Goal: Transaction & Acquisition: Purchase product/service

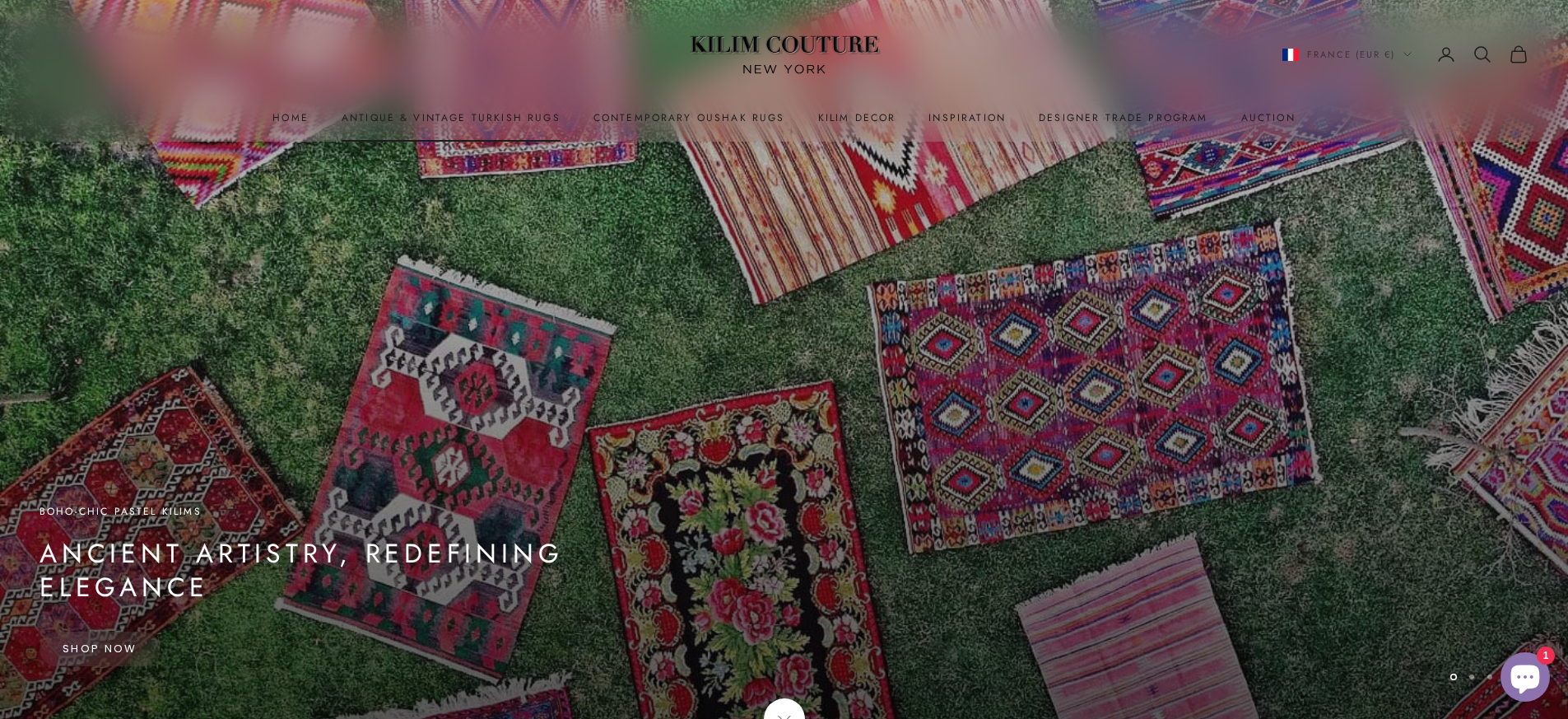
click at [527, 115] on link "Antique & Vintage Turkish Rugs" at bounding box center [450, 117] width 219 height 16
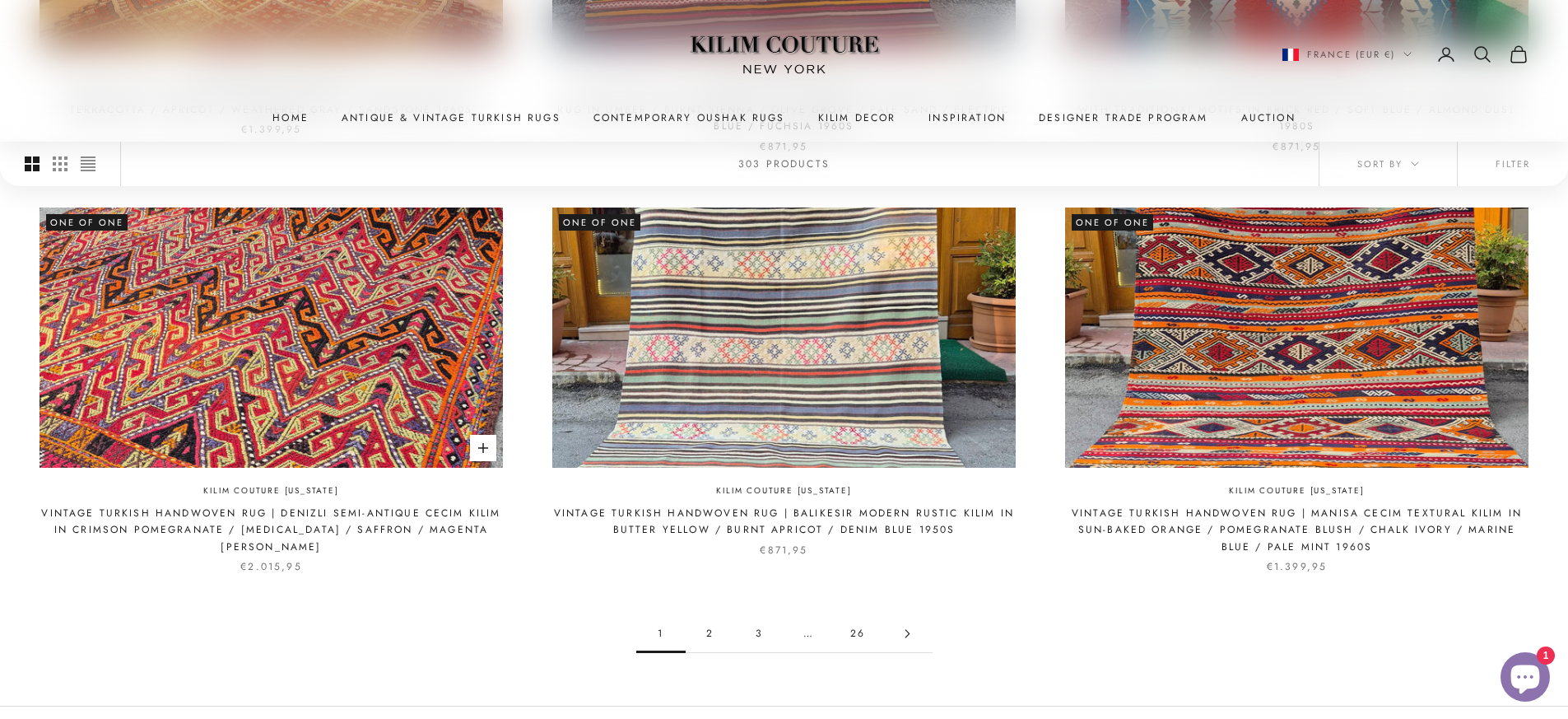
scroll to position [1606, 0]
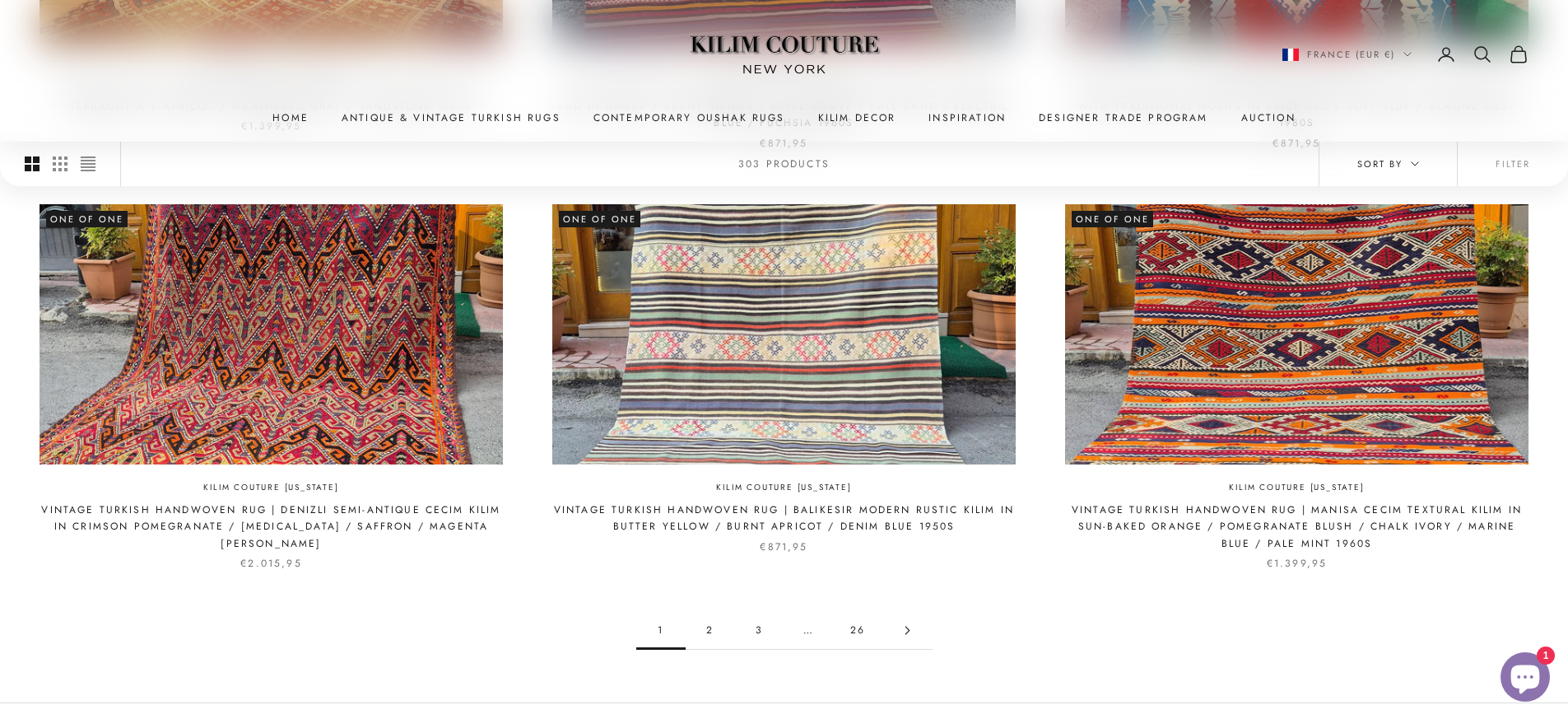
click at [1420, 161] on button "Sort by" at bounding box center [1389, 163] width 137 height 45
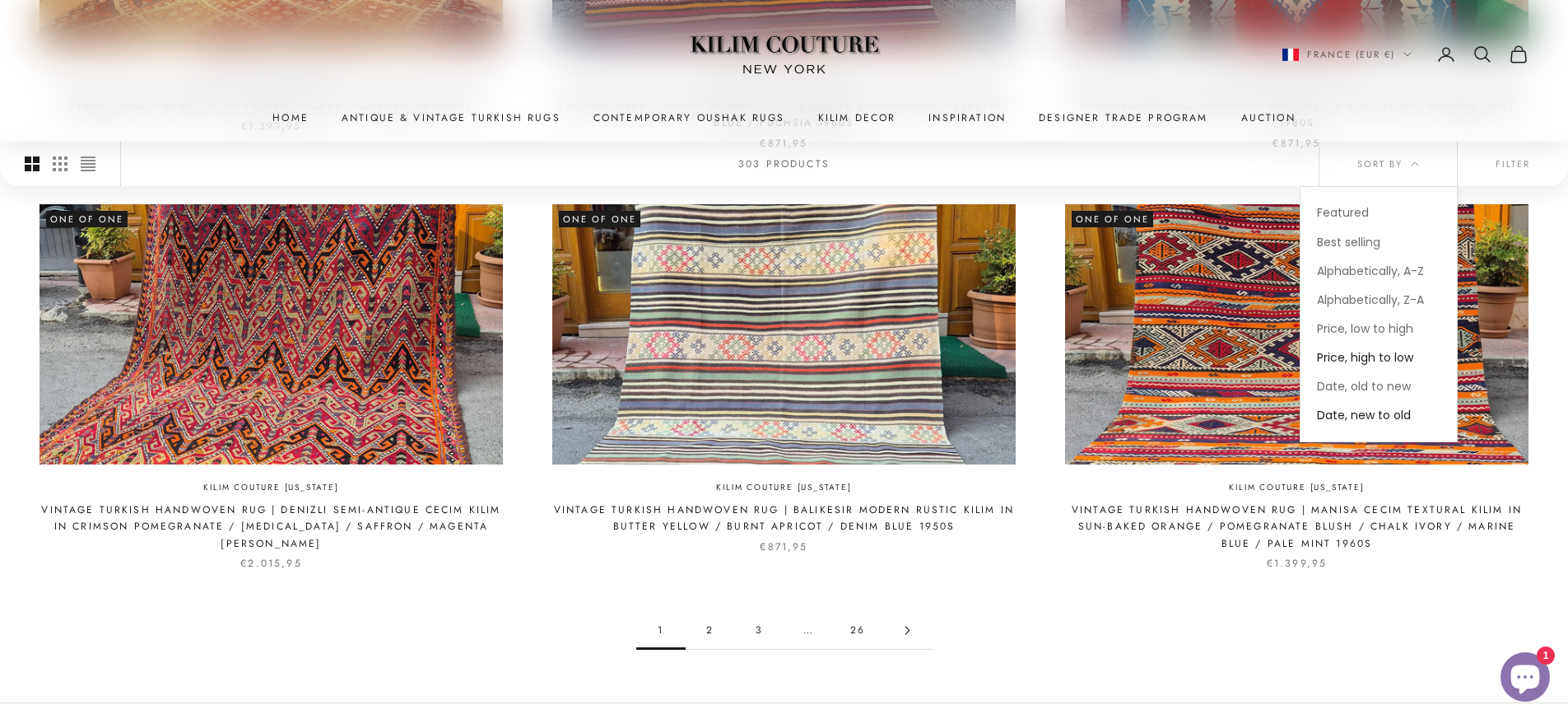
click at [1350, 357] on span "Price, high to low" at bounding box center [1366, 357] width 97 height 16
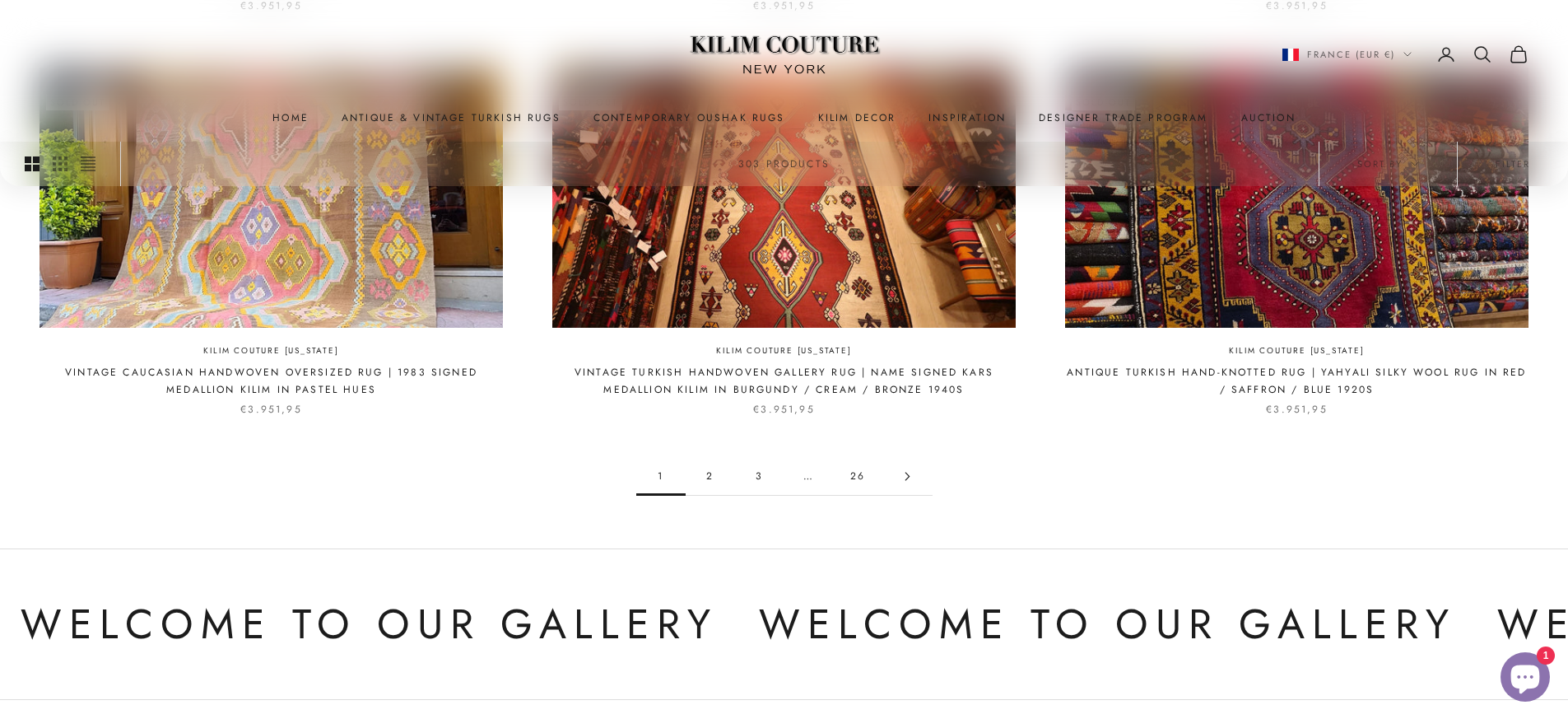
scroll to position [1707, 0]
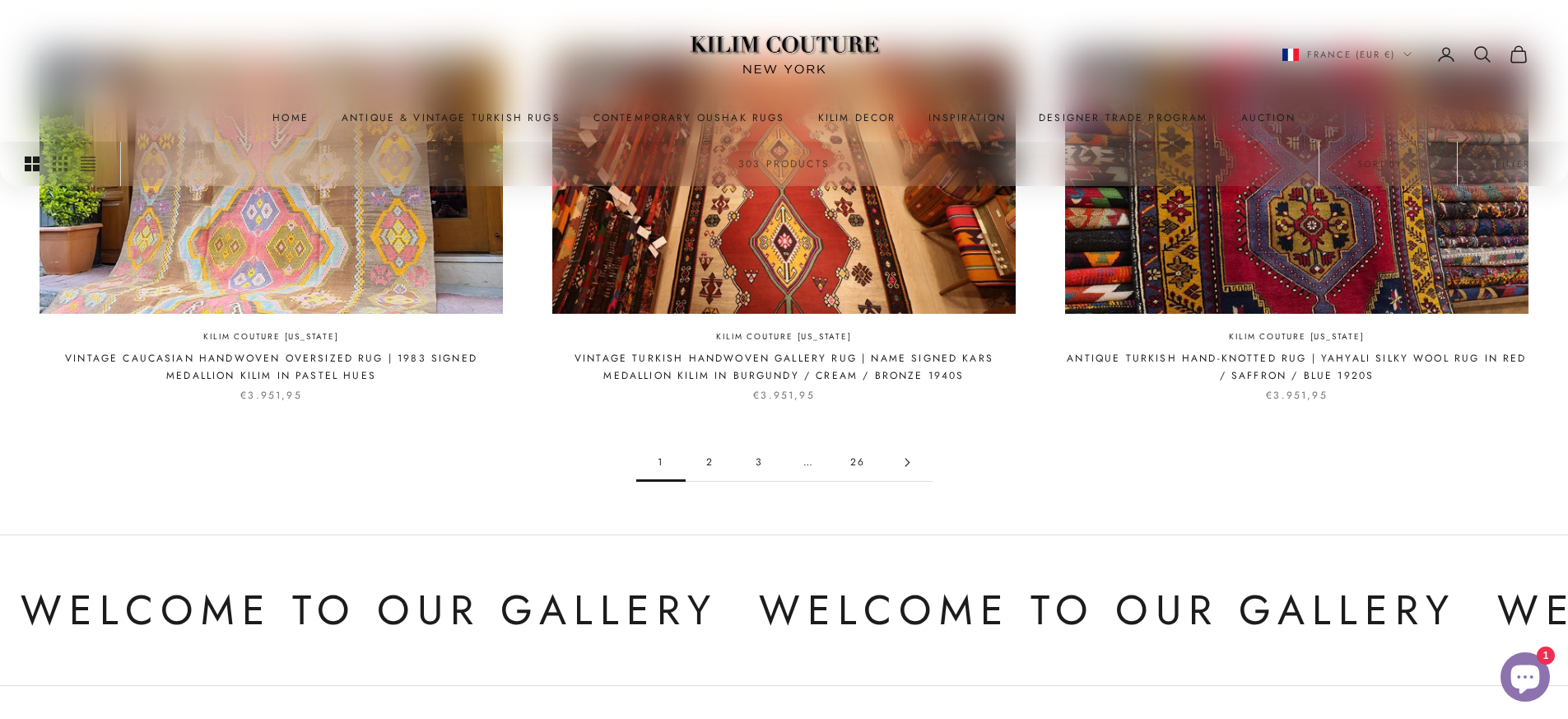
click at [709, 460] on link "2" at bounding box center [710, 462] width 49 height 37
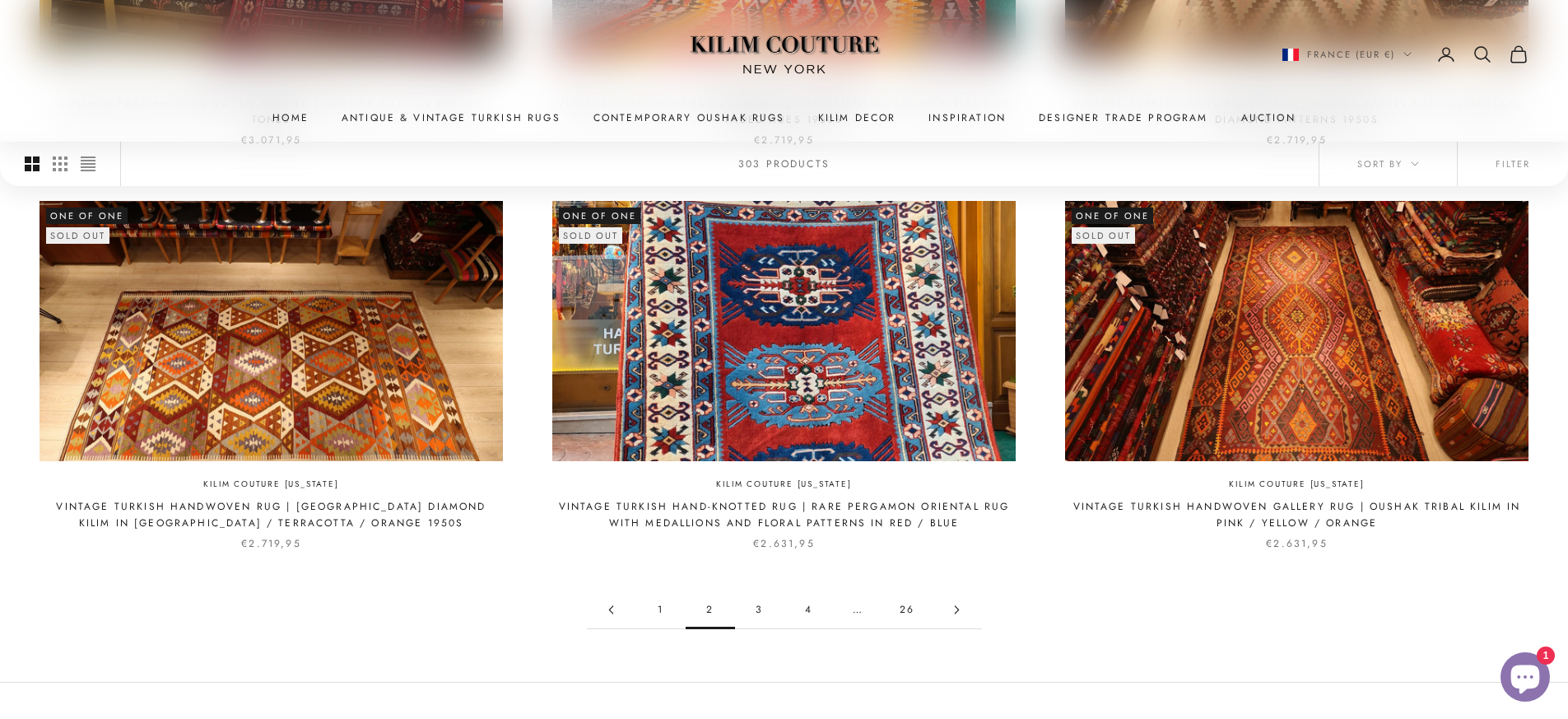
scroll to position [1573, 0]
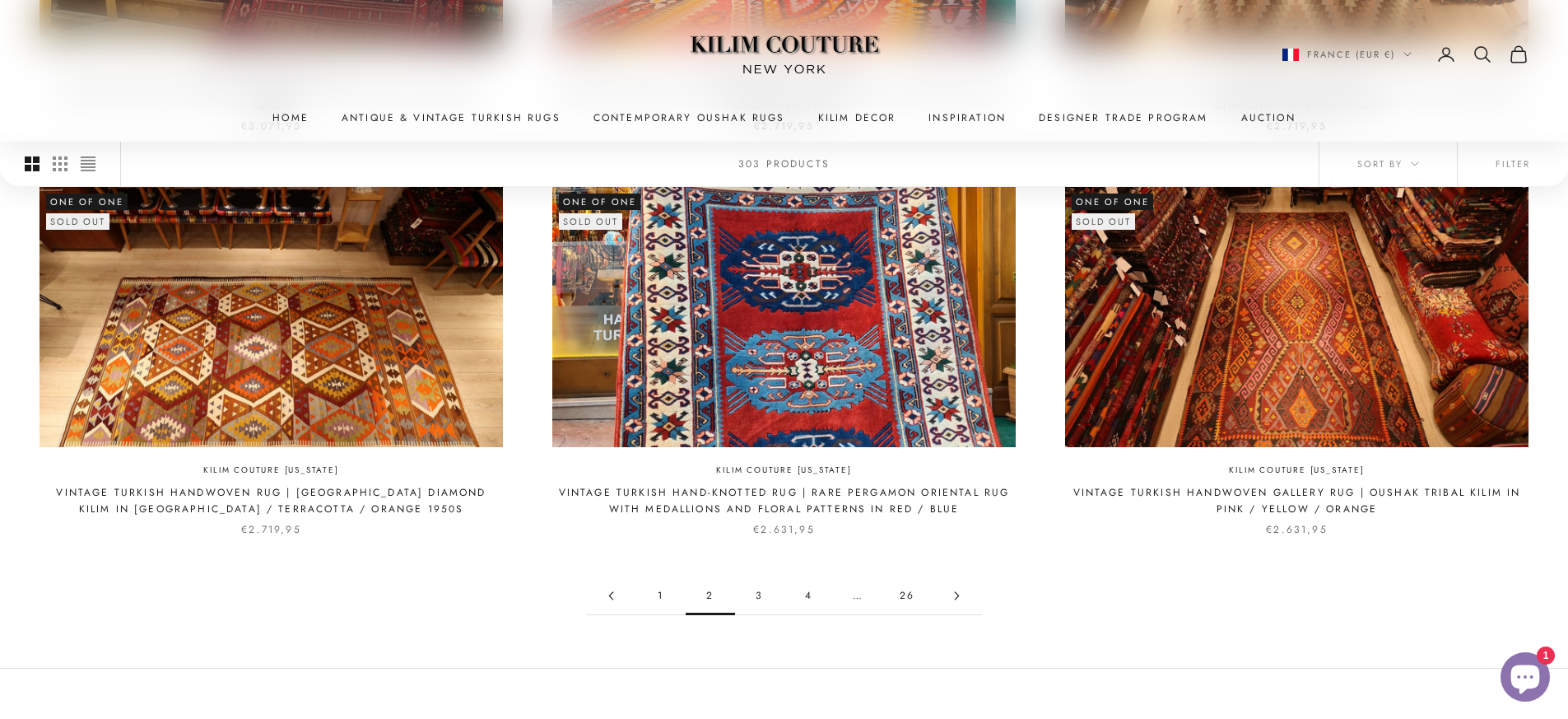
click at [760, 592] on link "3" at bounding box center [759, 596] width 49 height 37
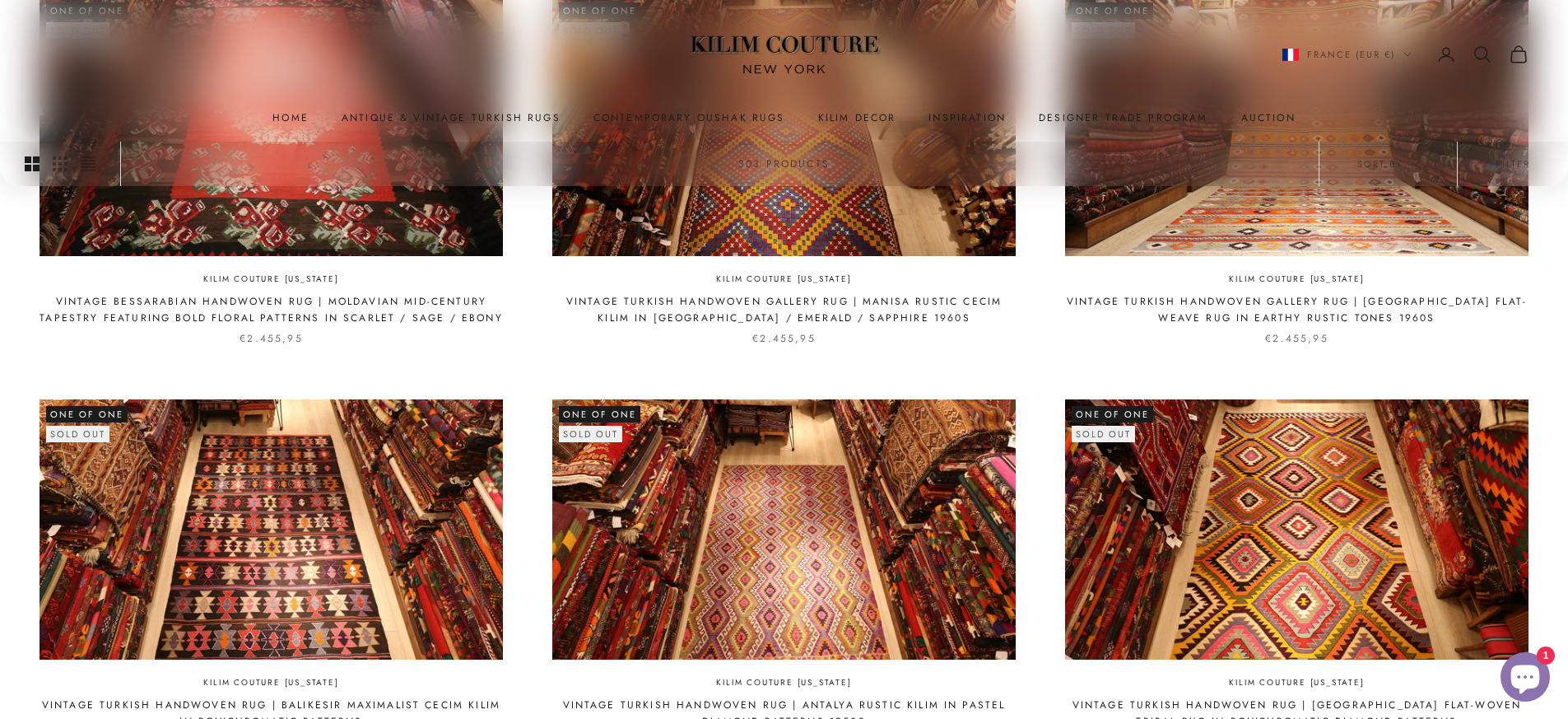
scroll to position [1634, 0]
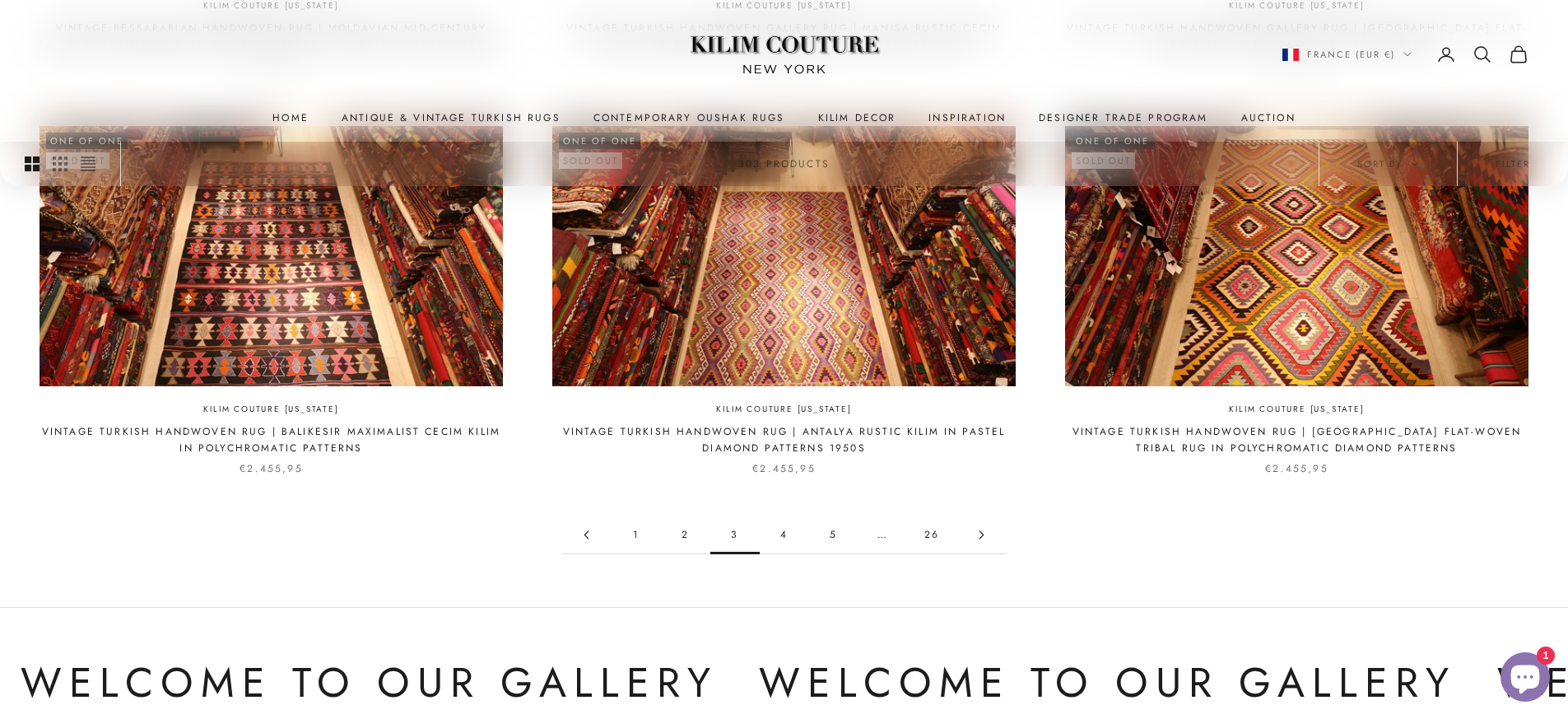
click at [786, 534] on link "4" at bounding box center [784, 535] width 49 height 37
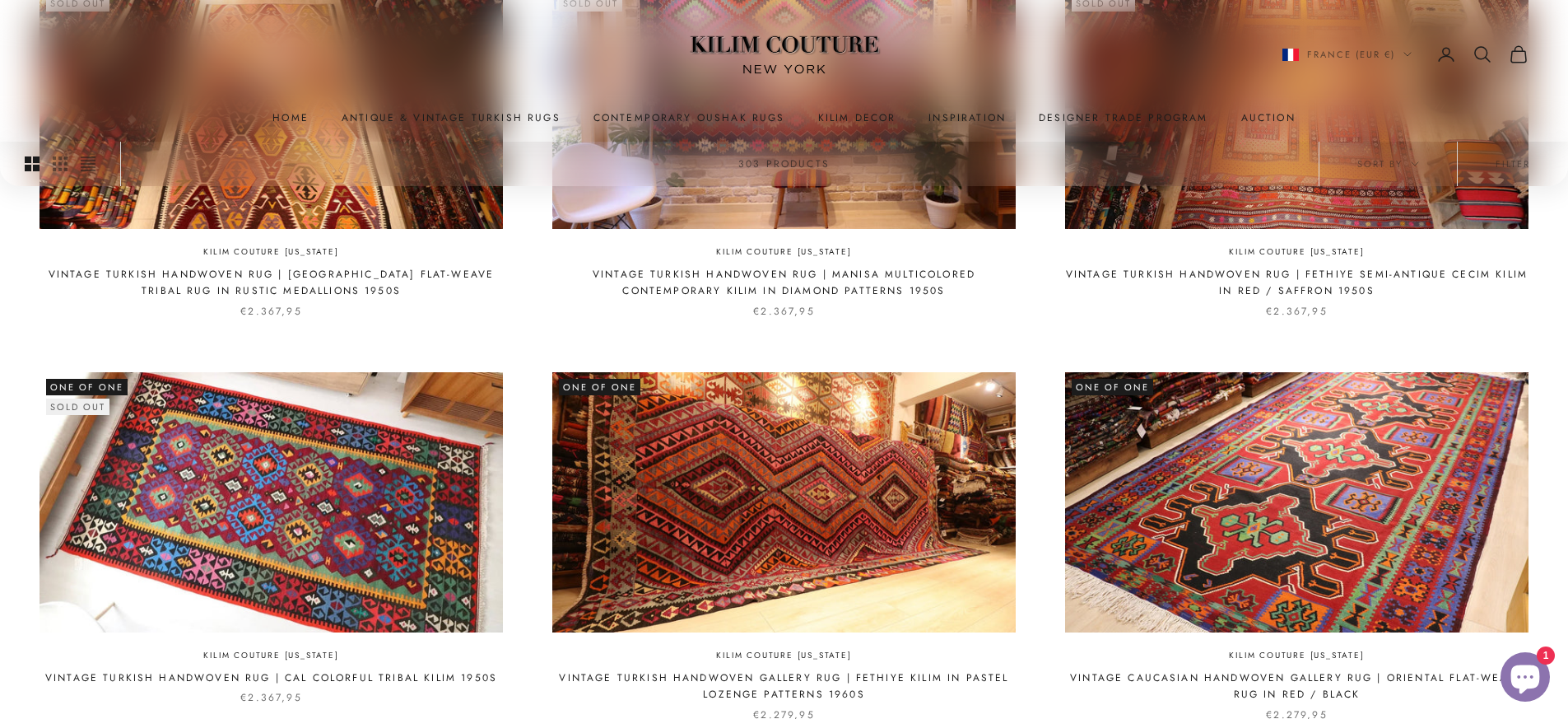
scroll to position [1679, 0]
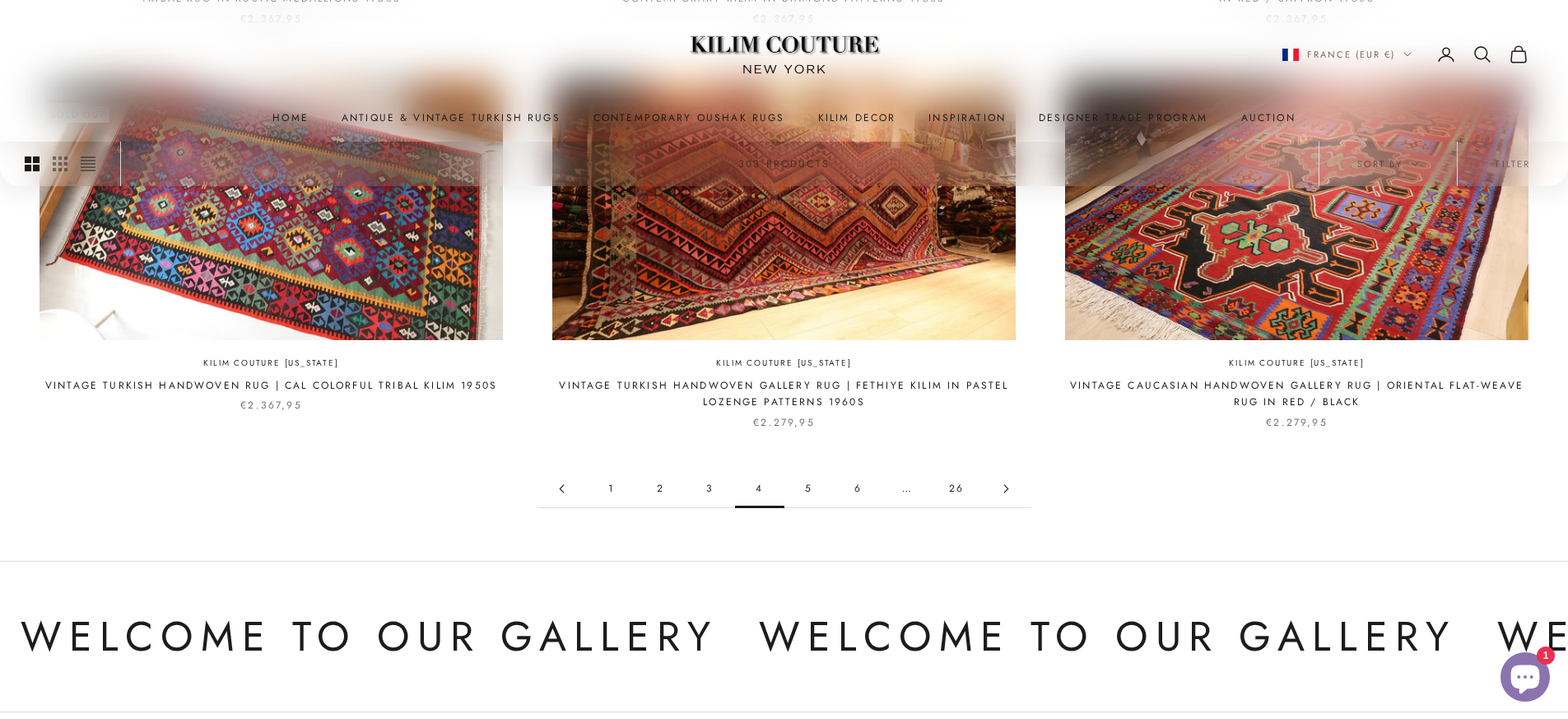
click at [806, 489] on link "5" at bounding box center [809, 489] width 49 height 37
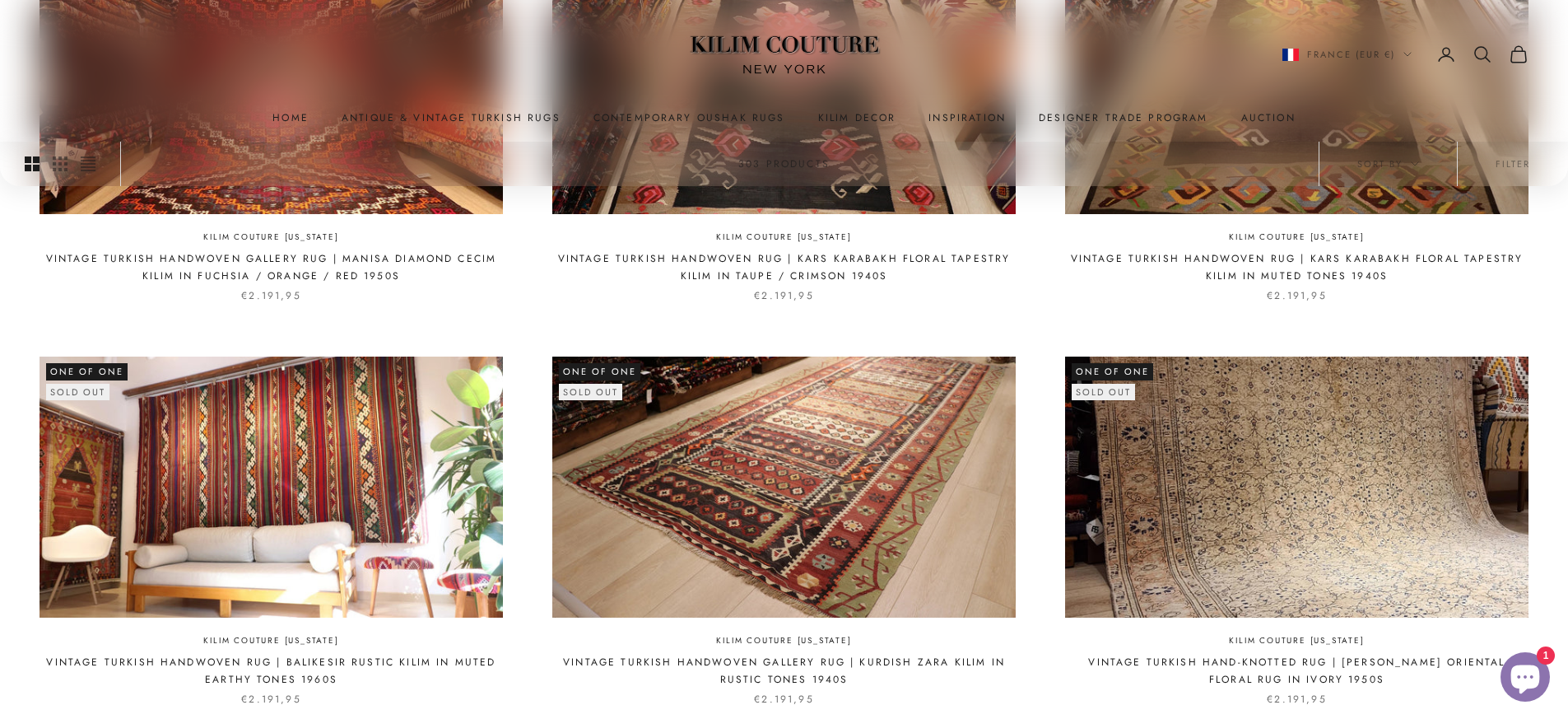
scroll to position [1687, 0]
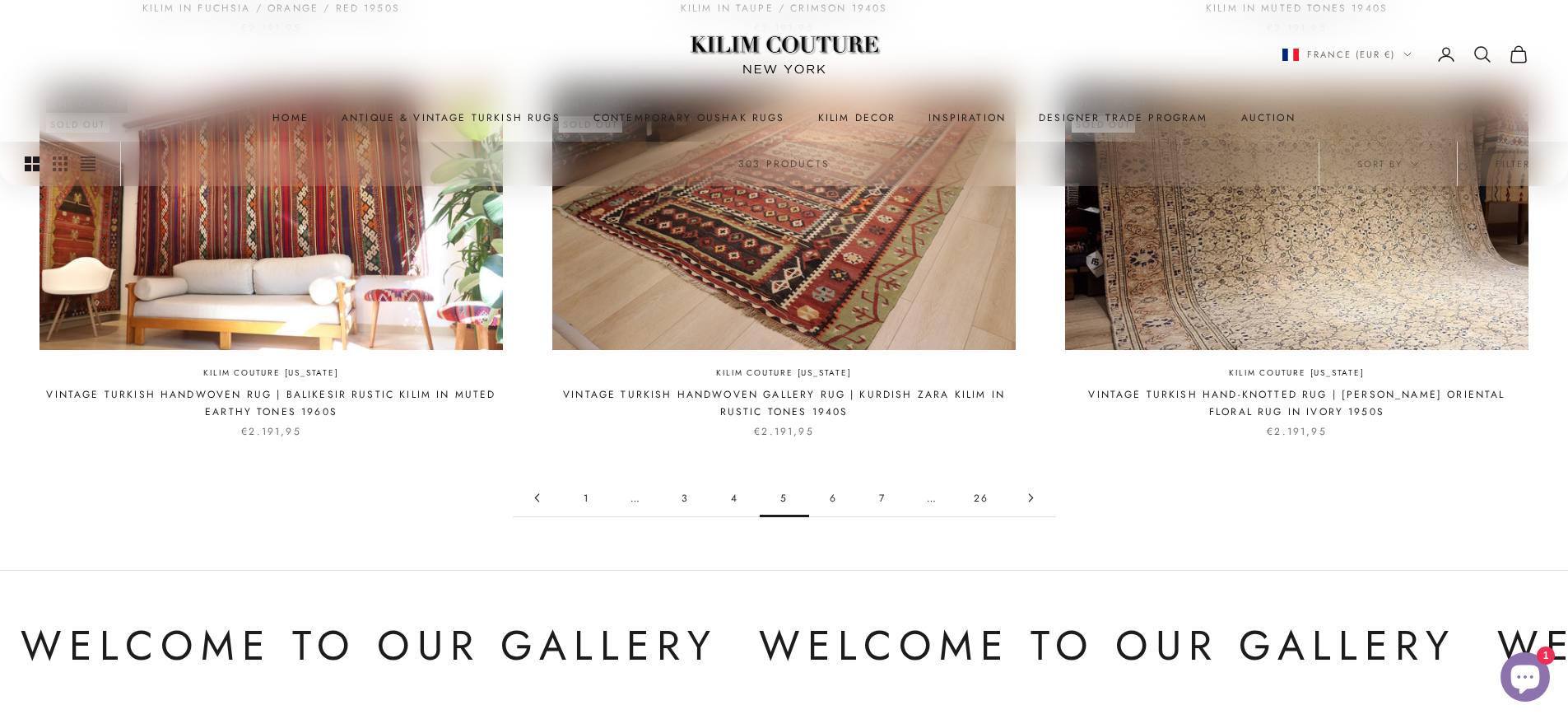
click at [837, 501] on link "6" at bounding box center [834, 498] width 49 height 37
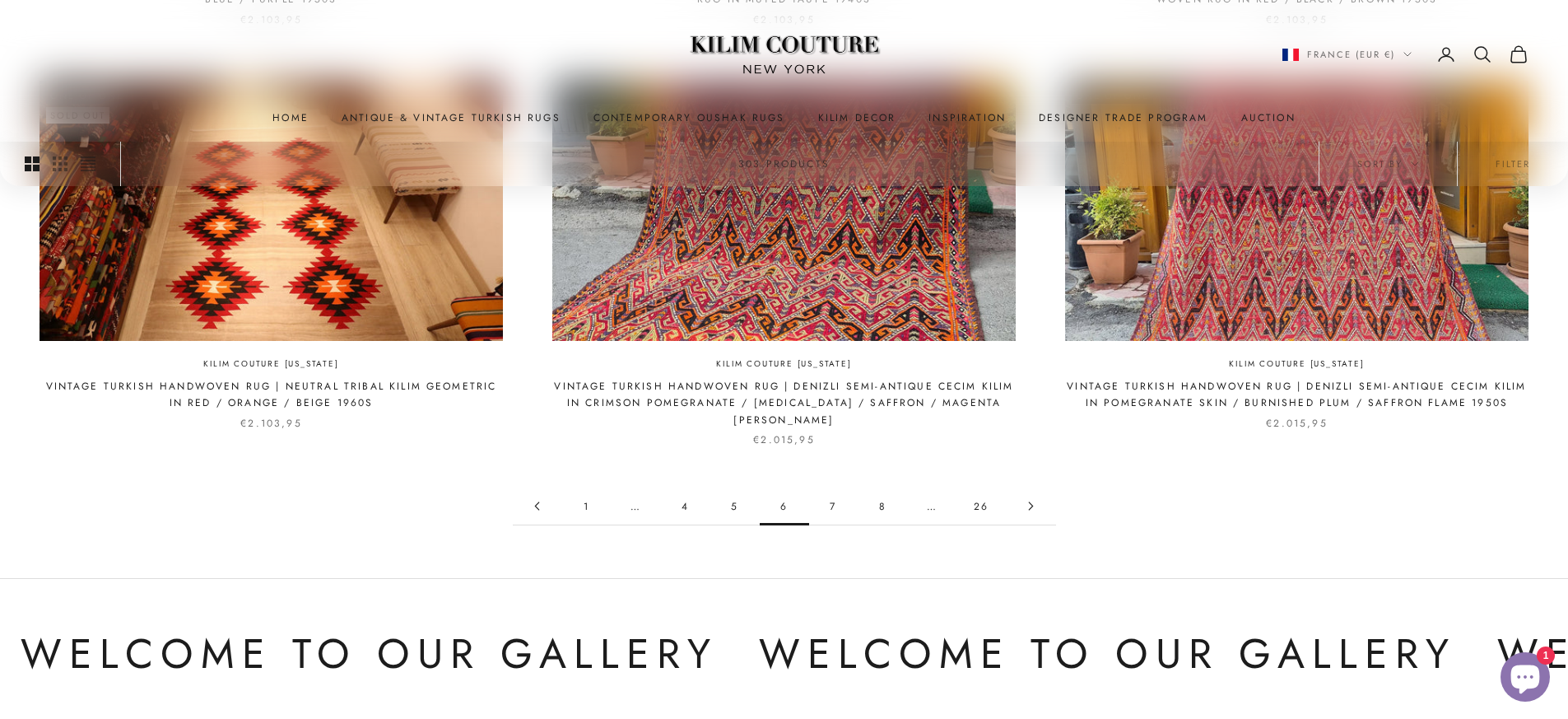
scroll to position [1691, 0]
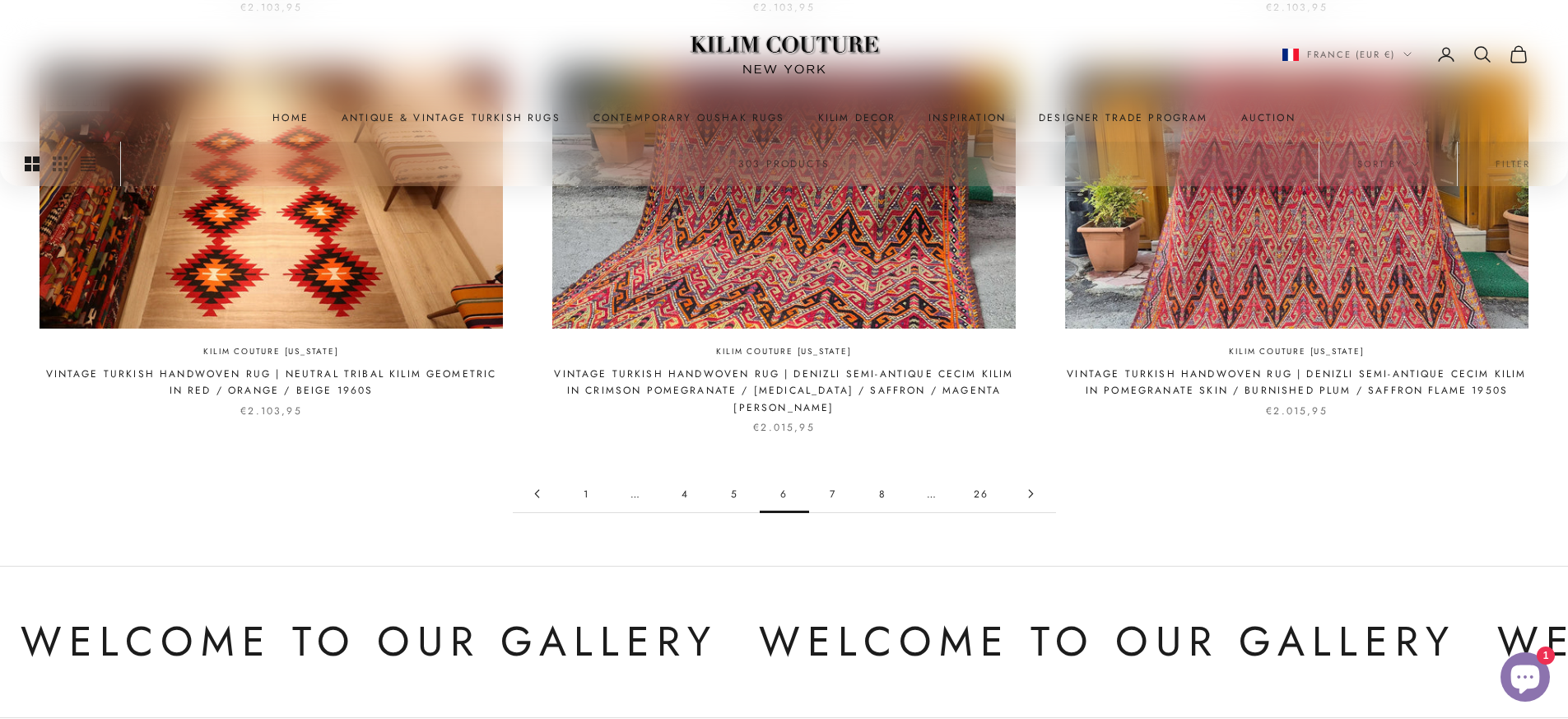
click at [829, 479] on link "7" at bounding box center [834, 494] width 49 height 37
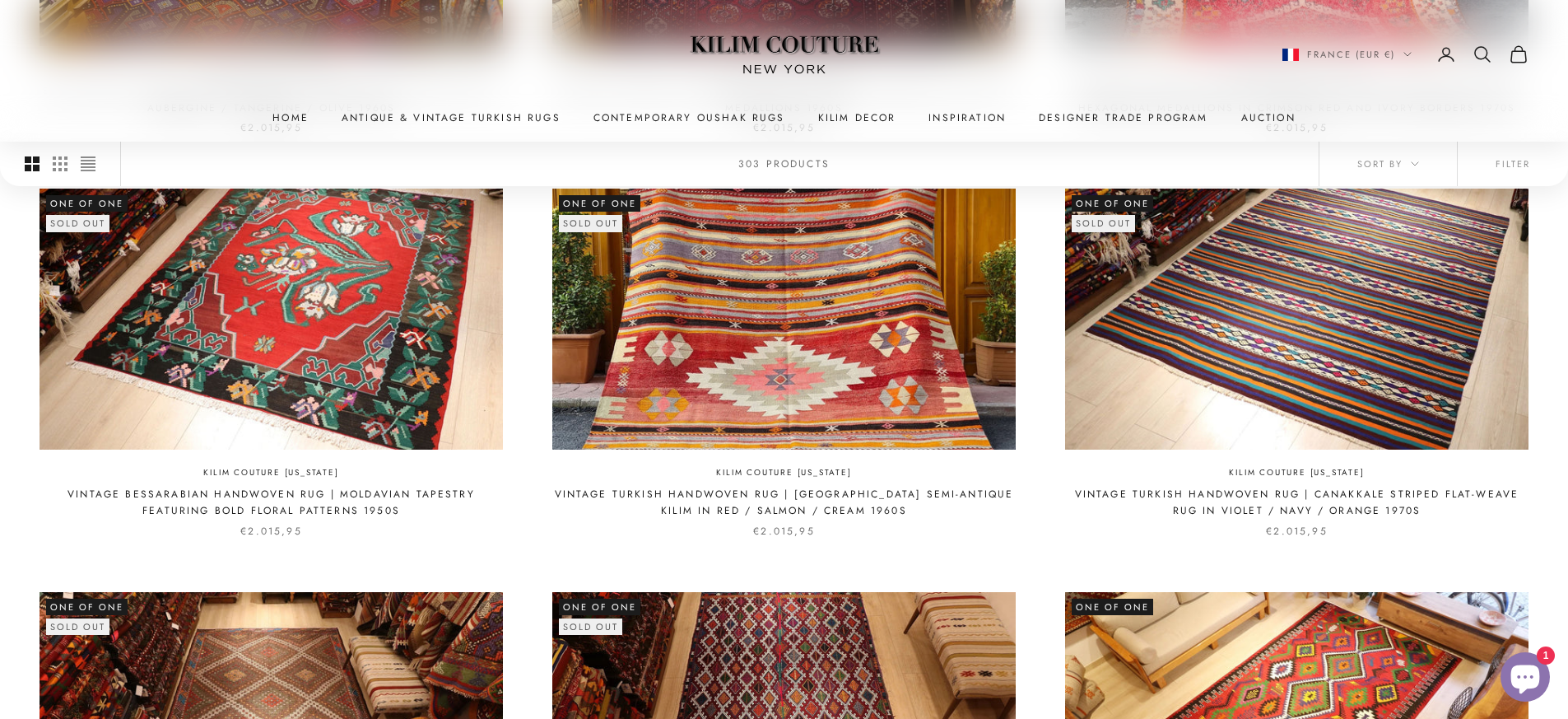
scroll to position [960, 0]
